Goal: Information Seeking & Learning: Learn about a topic

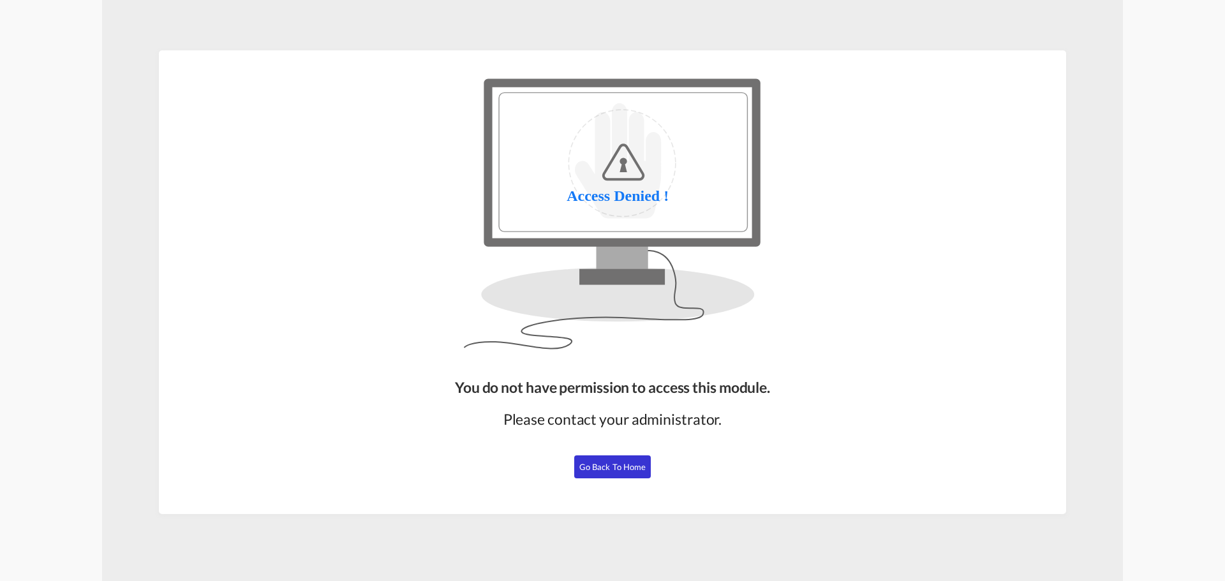
click at [626, 468] on span "Go Back to Home" at bounding box center [612, 467] width 67 height 10
click at [610, 466] on span "Go Back to Home" at bounding box center [612, 467] width 67 height 10
